Goal: Navigation & Orientation: Find specific page/section

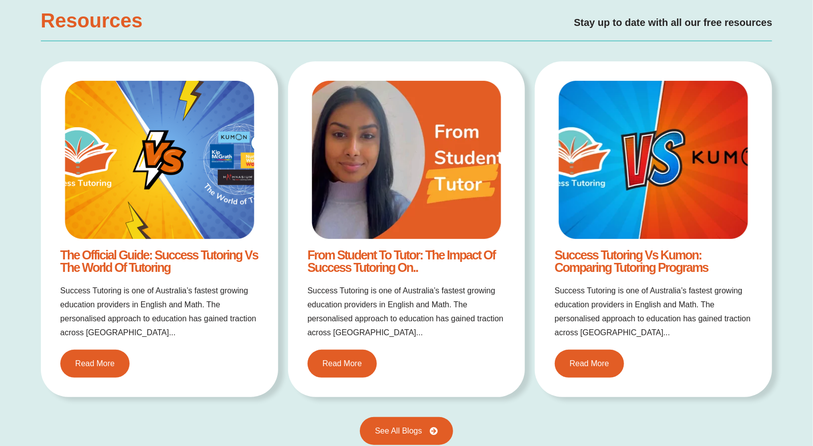
scroll to position [1944, 0]
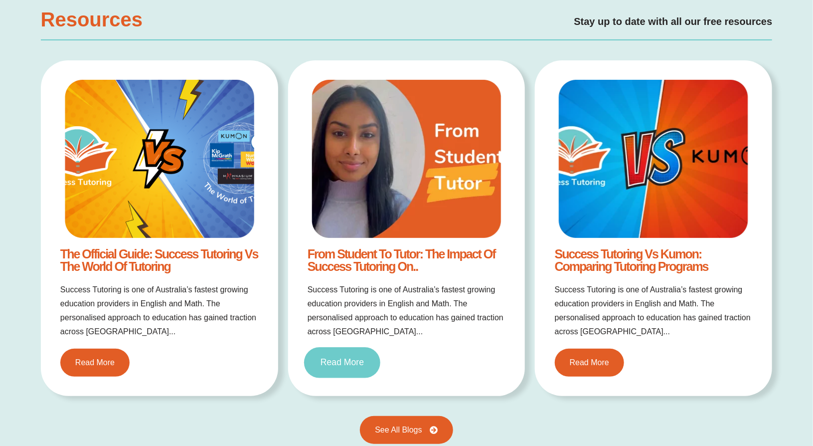
click at [339, 361] on span "Read More" at bounding box center [341, 362] width 43 height 9
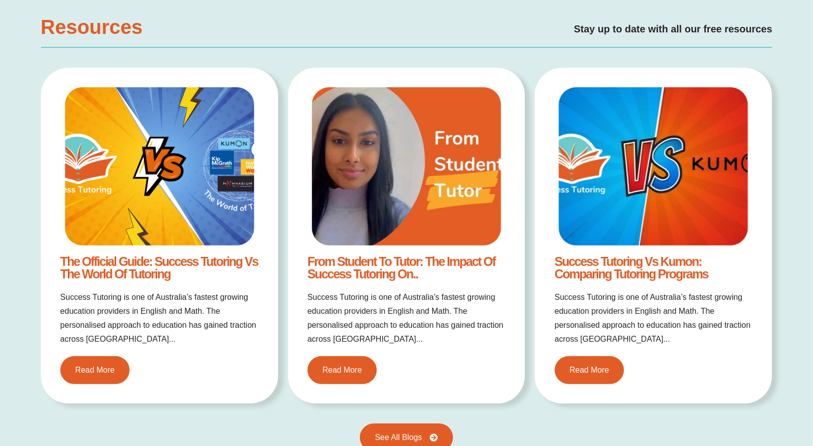
click at [132, 187] on img at bounding box center [159, 166] width 189 height 158
click at [102, 375] on link "Read More" at bounding box center [95, 369] width 76 height 31
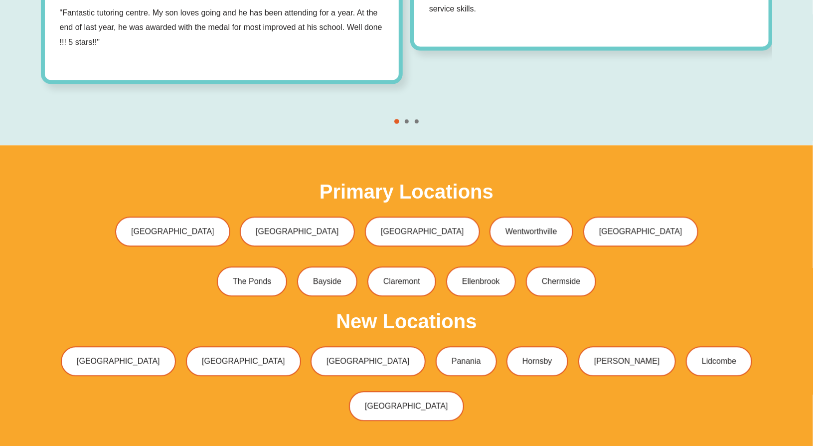
scroll to position [3026, 0]
click at [330, 277] on span "Bayside" at bounding box center [328, 281] width 30 height 8
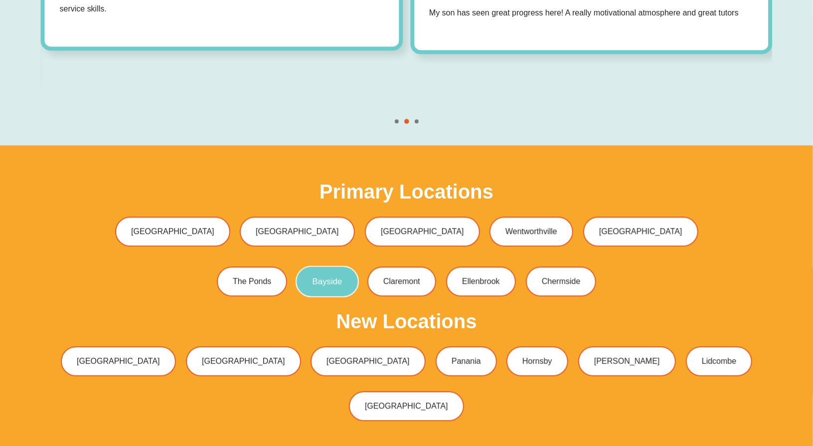
scroll to position [3017, 0]
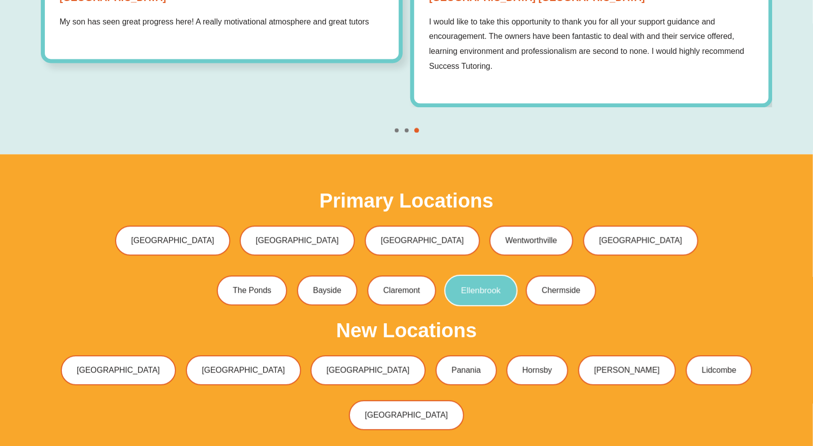
click at [504, 275] on link "Ellenbrook" at bounding box center [481, 290] width 73 height 31
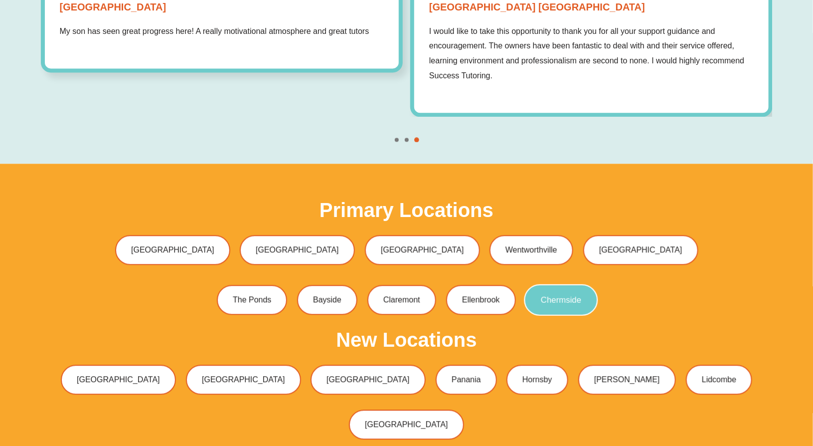
click at [574, 296] on span "Chermside" at bounding box center [561, 300] width 40 height 8
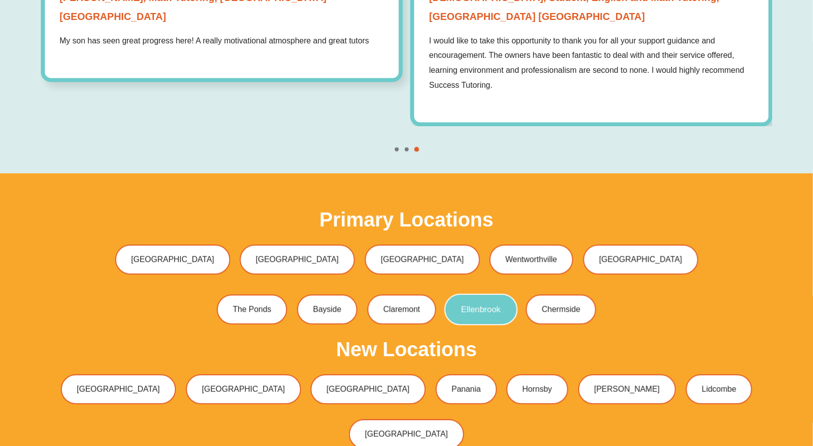
click at [487, 294] on link "Ellenbrook" at bounding box center [481, 309] width 73 height 31
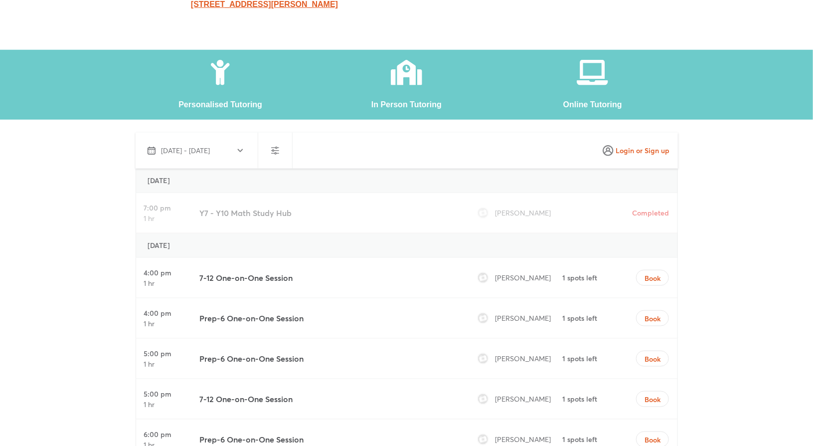
scroll to position [50, 0]
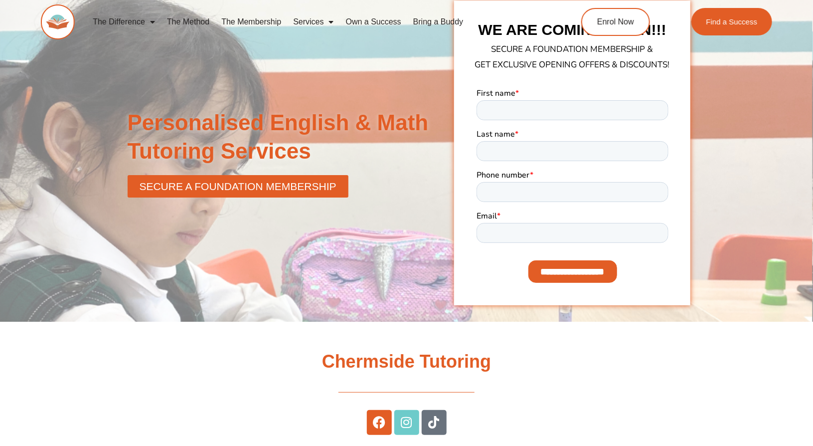
click at [762, 128] on div at bounding box center [406, 152] width 813 height 337
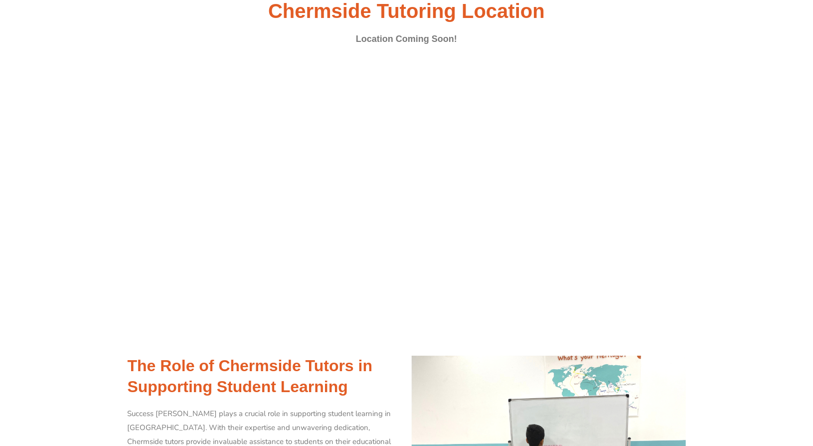
scroll to position [1545, 0]
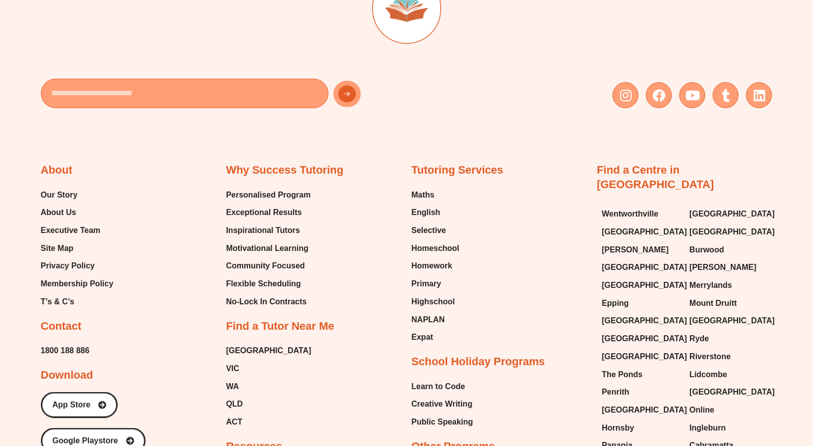
scroll to position [451, 0]
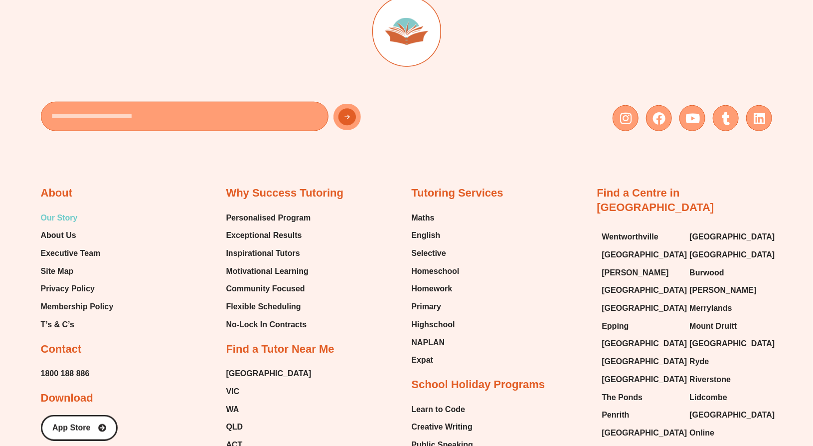
click at [52, 214] on span "Our Story" at bounding box center [59, 217] width 37 height 15
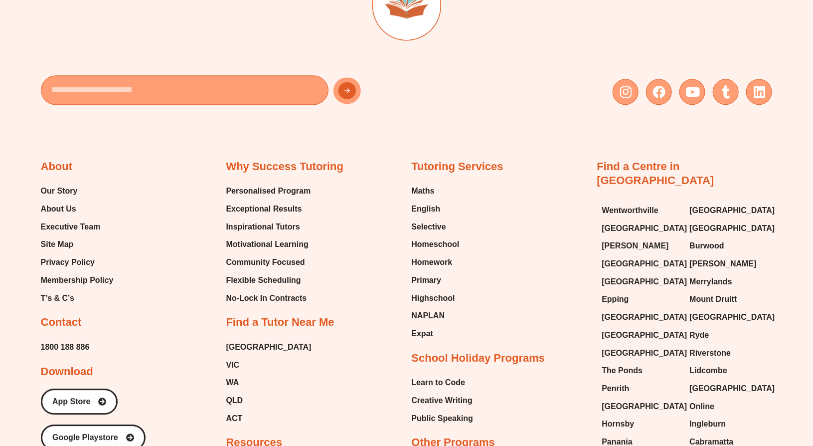
scroll to position [1296, 0]
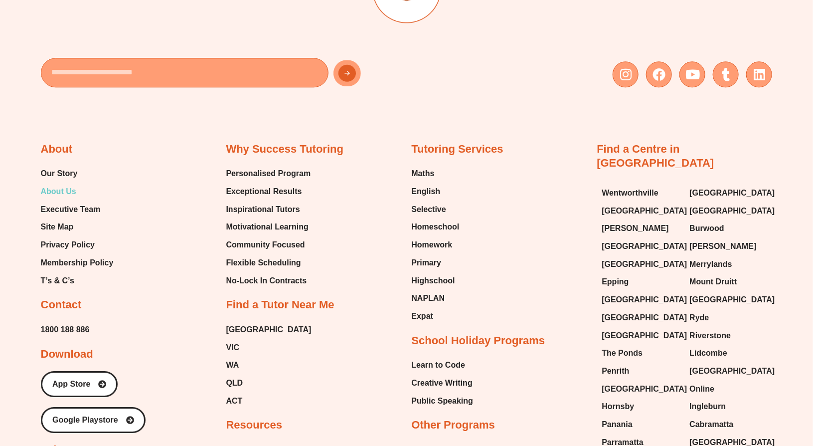
click at [56, 192] on span "About Us" at bounding box center [58, 191] width 35 height 15
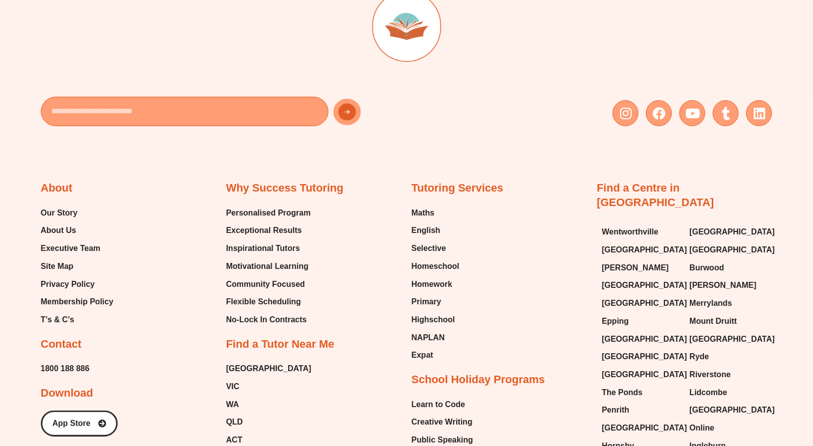
scroll to position [2091, 0]
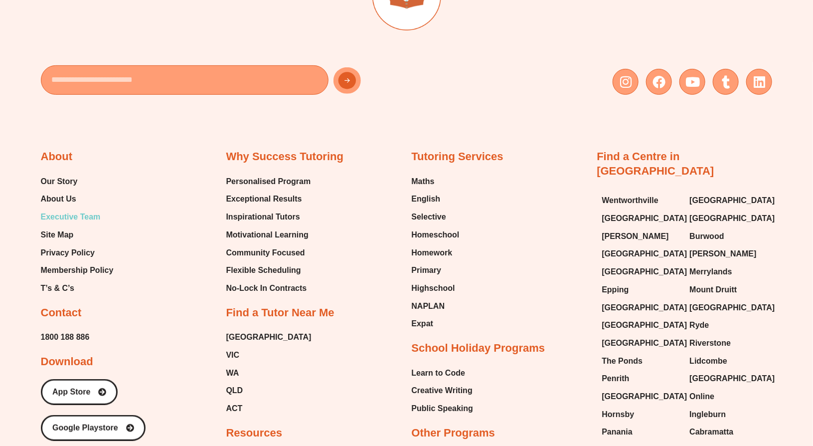
click at [55, 214] on span "Executive Team" at bounding box center [71, 216] width 60 height 15
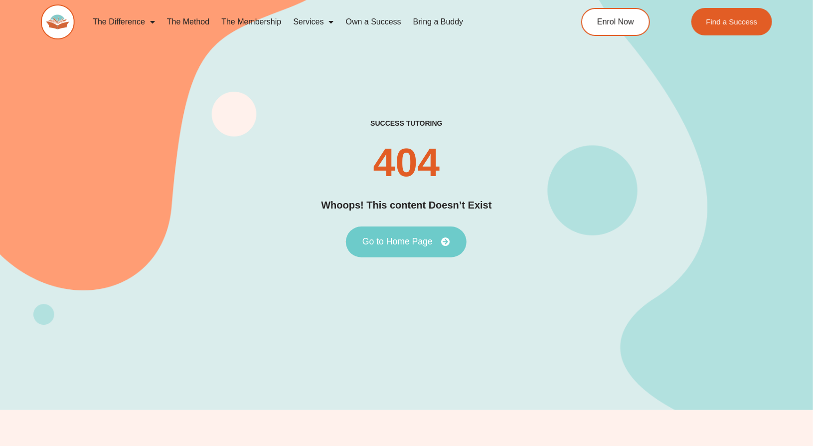
click at [382, 246] on span "Go to Home Page" at bounding box center [397, 241] width 70 height 9
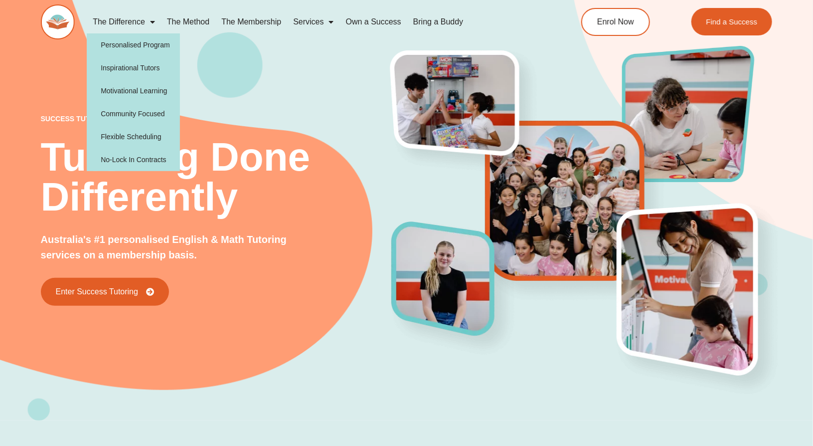
click at [134, 19] on link "The Difference" at bounding box center [124, 21] width 74 height 23
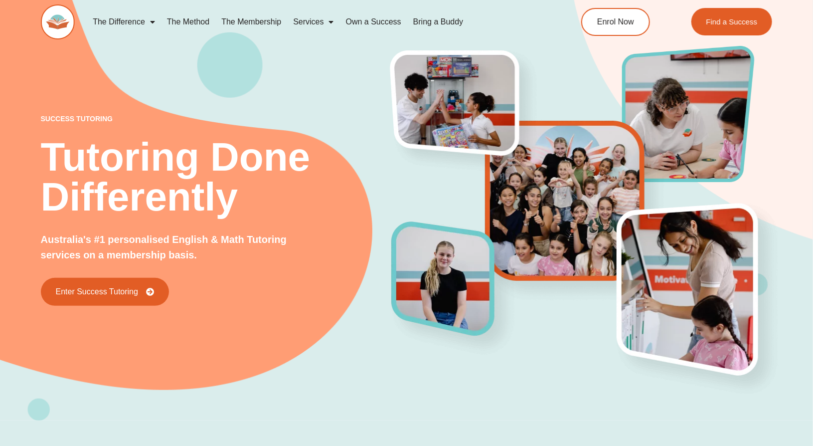
click at [134, 19] on link "The Difference" at bounding box center [124, 21] width 74 height 23
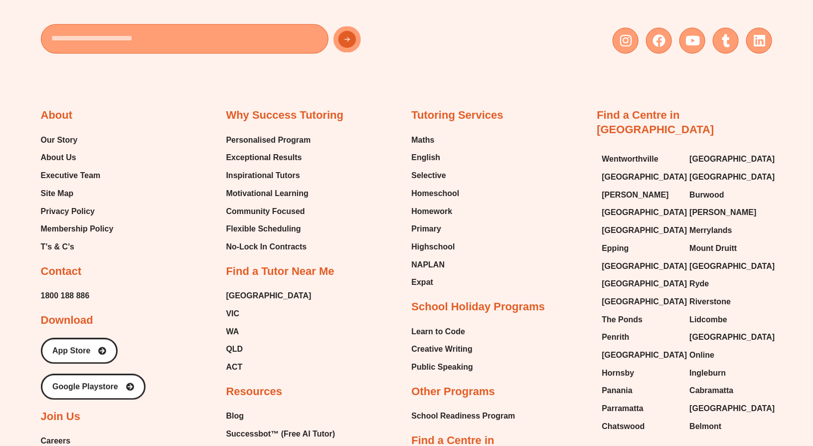
scroll to position [2989, 0]
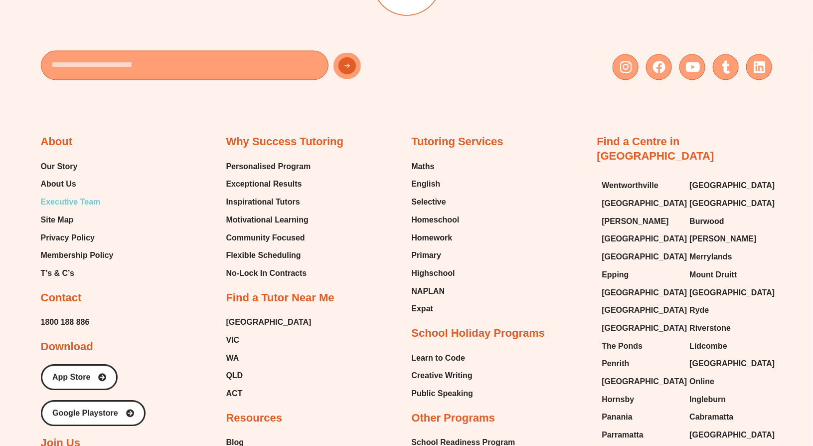
click at [64, 199] on span "Executive Team" at bounding box center [71, 201] width 60 height 15
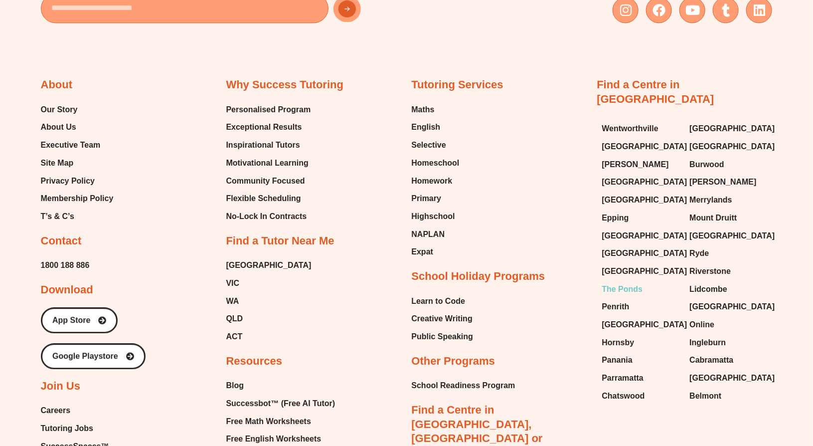
scroll to position [3039, 0]
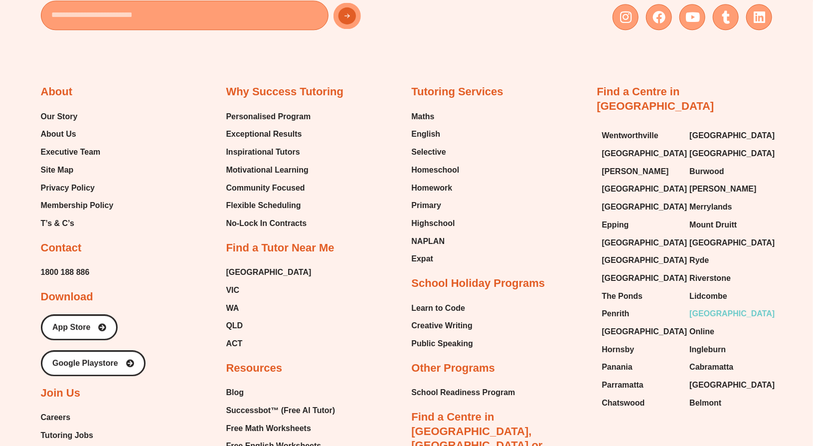
click at [708, 306] on span "[GEOGRAPHIC_DATA]" at bounding box center [731, 313] width 85 height 15
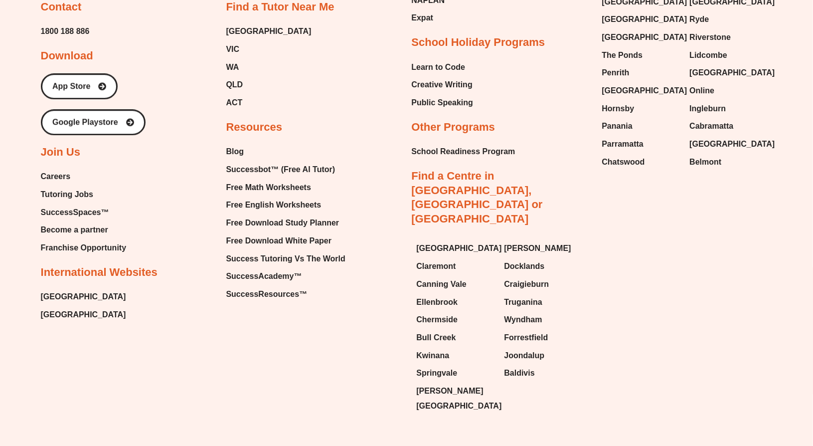
scroll to position [3288, 0]
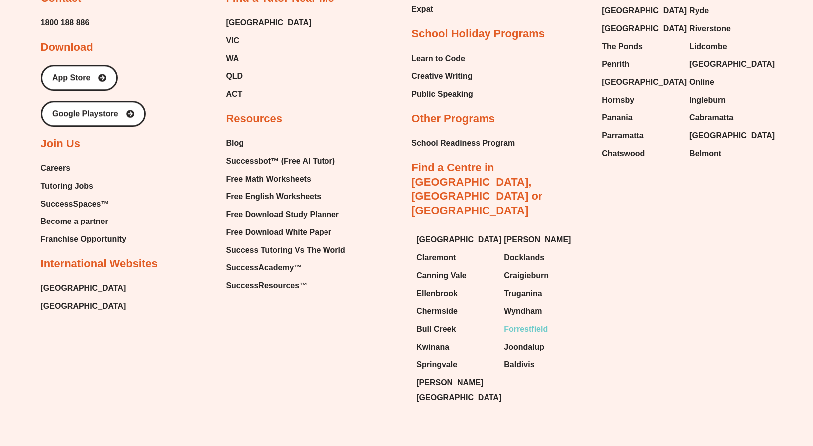
click at [523, 321] on span "Forrestfield" at bounding box center [526, 328] width 44 height 15
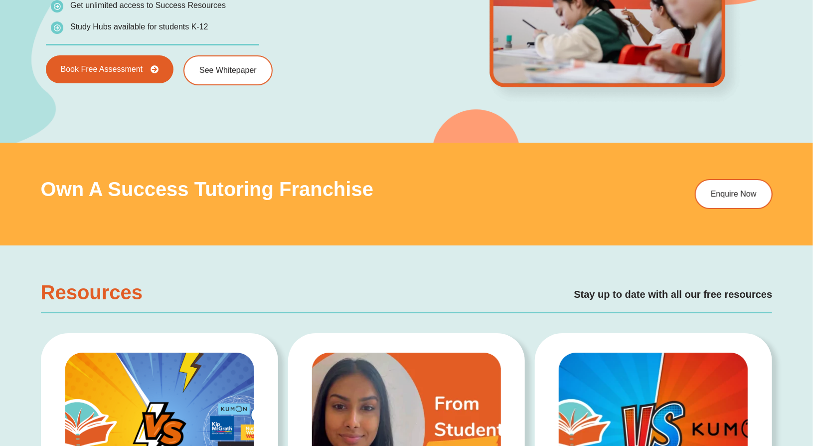
scroll to position [1794, 0]
